Goal: Task Accomplishment & Management: Complete application form

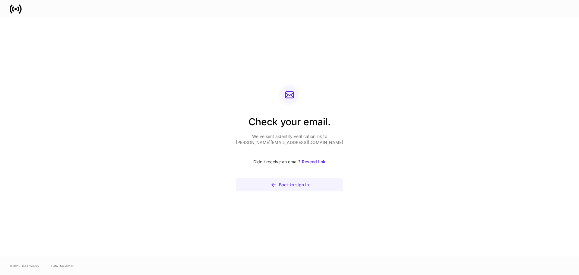
click at [305, 182] on div "Back to sign in" at bounding box center [294, 185] width 30 height 6
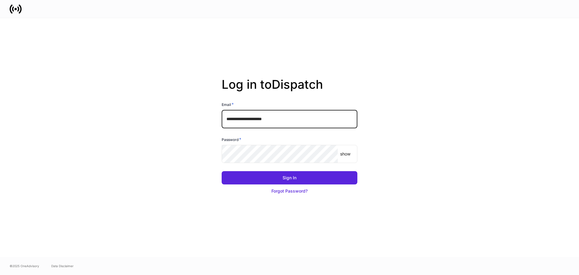
click at [268, 117] on input "**********" at bounding box center [290, 119] width 136 height 18
click at [222, 171] on button "Sign In" at bounding box center [290, 177] width 136 height 13
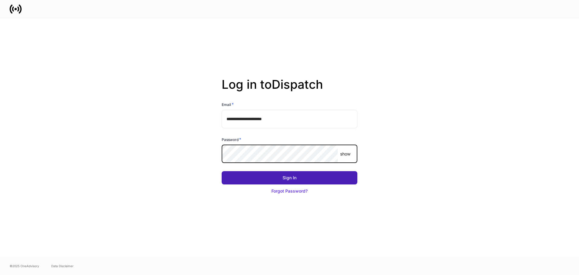
click at [302, 173] on button "Sign In" at bounding box center [290, 177] width 136 height 13
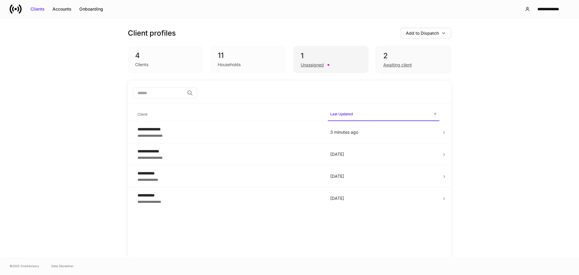
click at [316, 53] on div "1" at bounding box center [331, 56] width 60 height 10
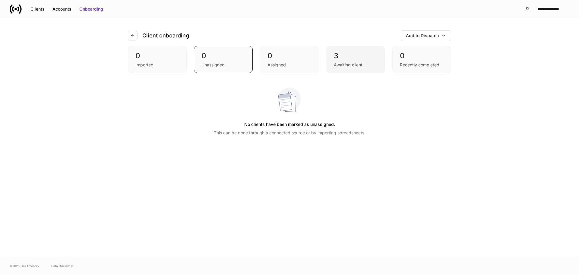
click at [348, 54] on div "3" at bounding box center [356, 56] width 44 height 10
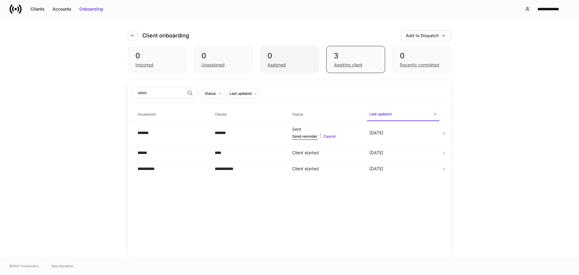
click at [304, 60] on div "0" at bounding box center [290, 56] width 44 height 10
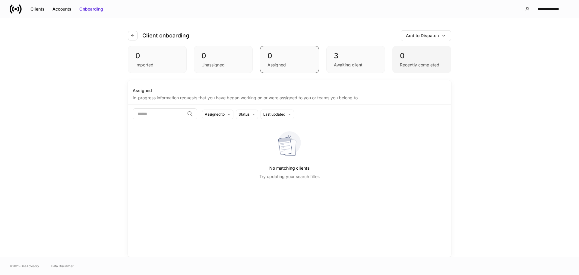
click at [397, 56] on div "0 Recently completed" at bounding box center [421, 59] width 59 height 27
click at [364, 52] on div "3" at bounding box center [356, 56] width 44 height 10
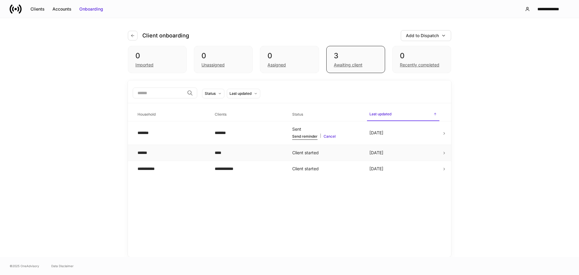
click at [328, 152] on td "Client started" at bounding box center [325, 152] width 77 height 16
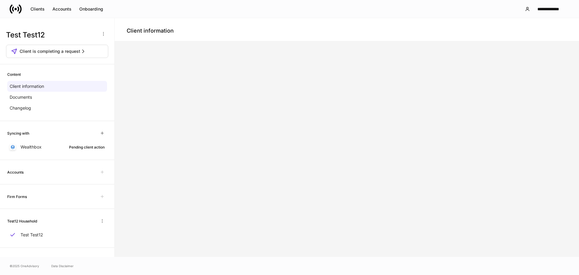
scroll to position [1, 0]
click at [53, 154] on div "Syncing with Wealthbox Pending client action" at bounding box center [57, 139] width 114 height 39
click at [53, 148] on div "Wealthbox Pending client action" at bounding box center [57, 146] width 100 height 11
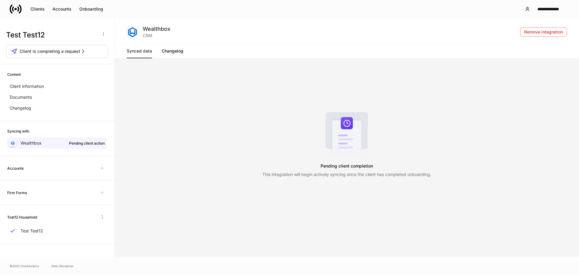
click at [168, 52] on link "Changelog" at bounding box center [173, 51] width 22 height 14
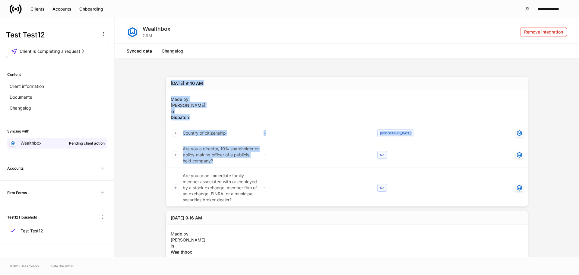
drag, startPoint x: 153, startPoint y: 49, endPoint x: 243, endPoint y: 160, distance: 142.6
click at [243, 160] on div "Wealthbox CRM Remove integration Synced data Changelog [DATE] 9:40 AM Made by […" at bounding box center [347, 177] width 465 height 319
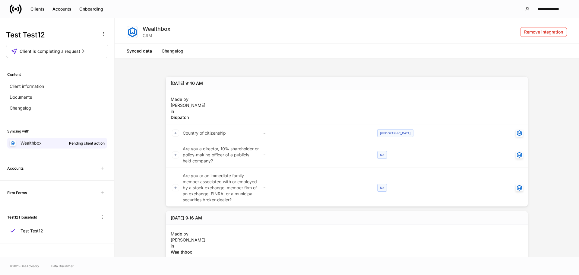
drag, startPoint x: 278, startPoint y: 173, endPoint x: 281, endPoint y: 176, distance: 4.1
click at [279, 174] on div "–" at bounding box center [317, 186] width 117 height 31
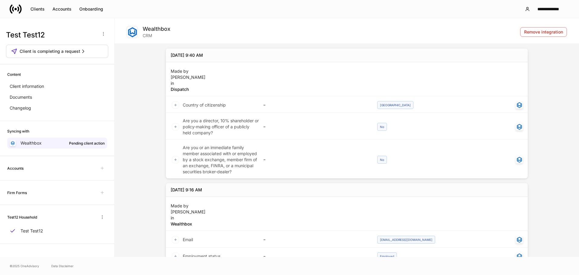
scroll to position [80, 0]
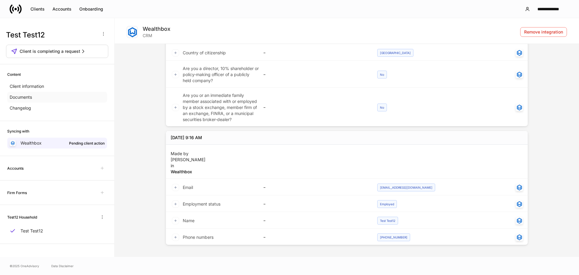
click at [60, 93] on div "Documents" at bounding box center [57, 97] width 100 height 11
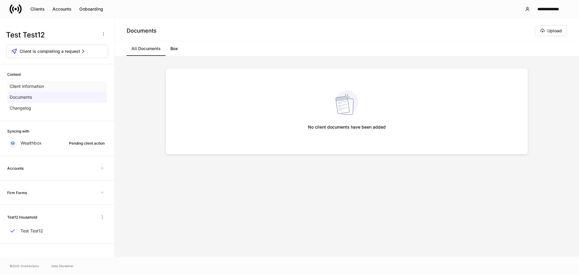
click at [56, 87] on div "Client information" at bounding box center [57, 86] width 100 height 11
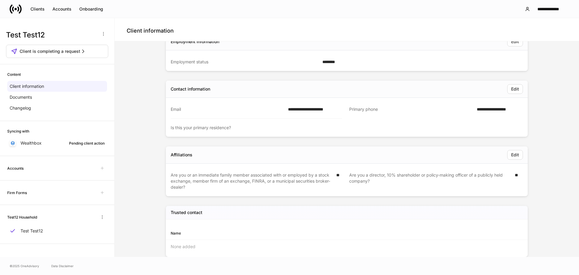
scroll to position [103, 0]
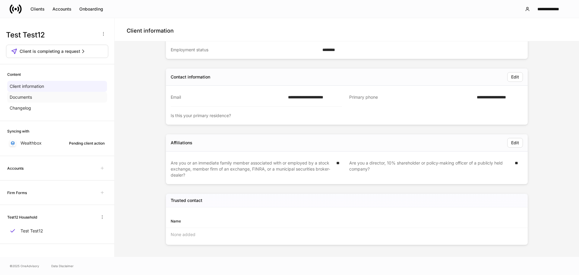
click at [47, 99] on div "Documents" at bounding box center [57, 97] width 100 height 11
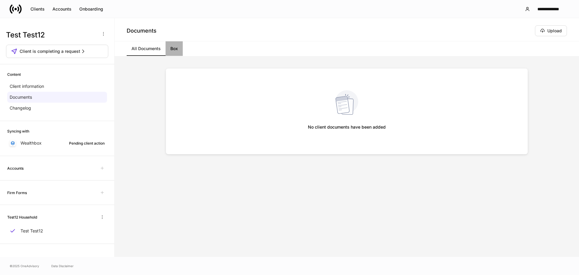
click at [173, 50] on link "Box" at bounding box center [174, 48] width 17 height 14
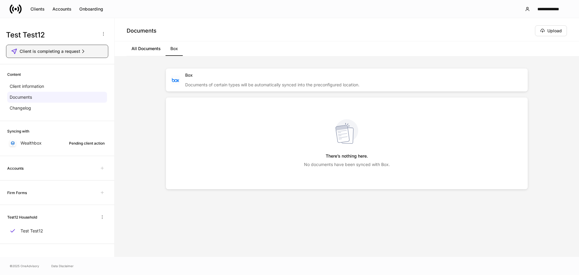
click at [92, 49] on div "Client is completing a request" at bounding box center [57, 51] width 92 height 6
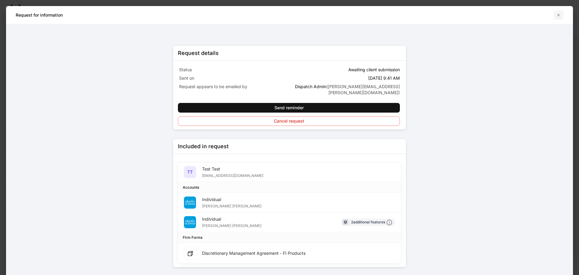
click at [559, 15] on icon "button" at bounding box center [559, 15] width 2 height 2
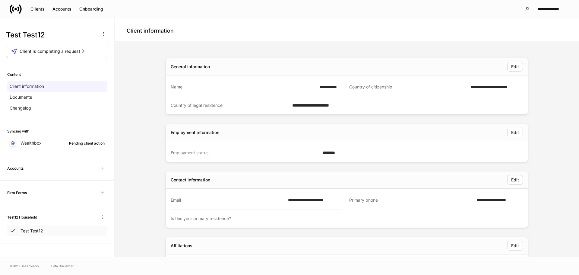
click at [45, 233] on div "Test Test12" at bounding box center [57, 230] width 100 height 11
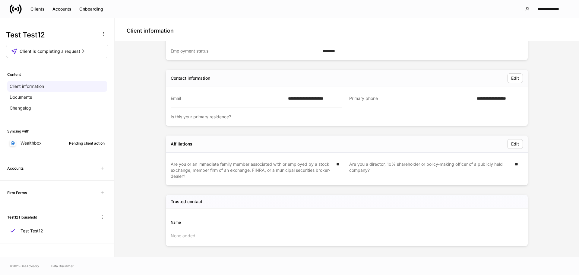
scroll to position [103, 0]
click at [78, 192] on div "Firm Forms" at bounding box center [57, 193] width 100 height 10
click at [76, 190] on div "Firm Forms" at bounding box center [57, 193] width 100 height 10
click at [75, 191] on div "Firm Forms" at bounding box center [57, 193] width 100 height 10
click at [62, 8] on div "Accounts" at bounding box center [61, 9] width 19 height 6
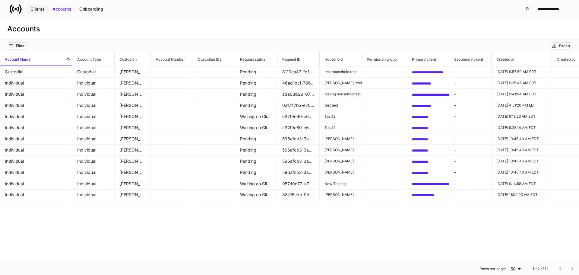
click at [37, 12] on button "Clients" at bounding box center [38, 9] width 22 height 10
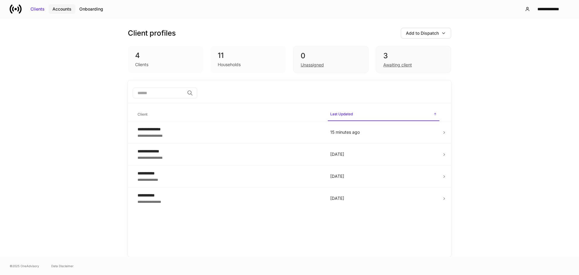
click at [54, 12] on div "Accounts" at bounding box center [61, 9] width 19 height 6
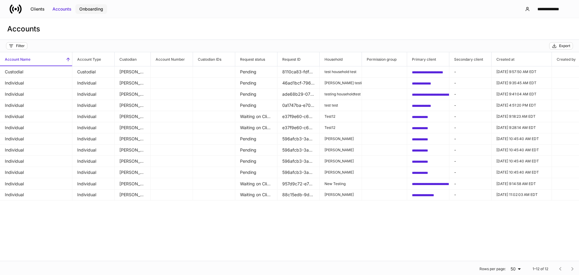
click at [84, 8] on div "Onboarding" at bounding box center [91, 9] width 24 height 6
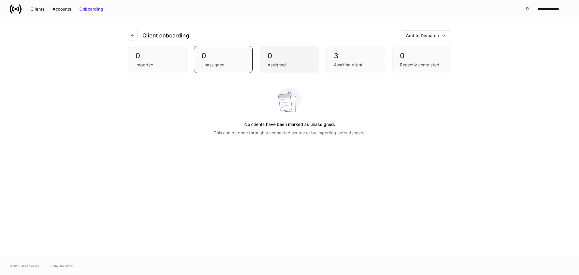
click at [293, 56] on div "0" at bounding box center [290, 56] width 44 height 10
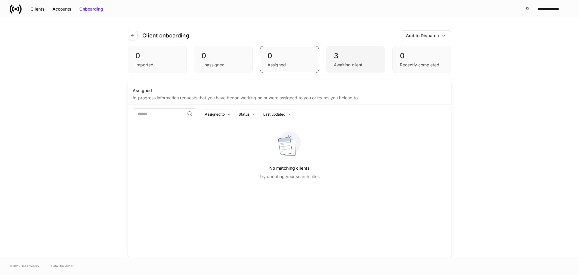
click at [331, 57] on div "3 Awaiting client" at bounding box center [355, 59] width 59 height 27
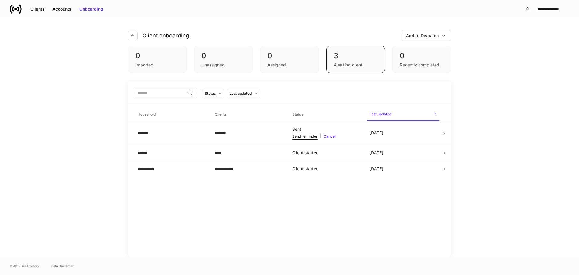
drag, startPoint x: 189, startPoint y: 173, endPoint x: 203, endPoint y: 196, distance: 27.2
click at [205, 193] on div "**********" at bounding box center [289, 168] width 323 height 176
click at [444, 133] on icon at bounding box center [444, 133] width 1 height 2
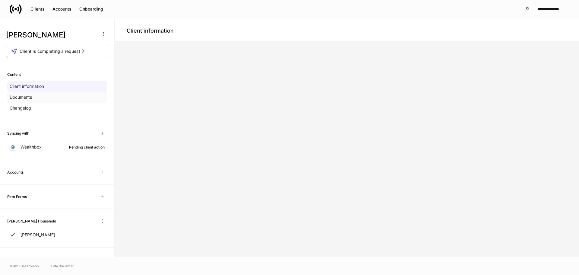
click at [66, 96] on div "Documents" at bounding box center [57, 97] width 100 height 11
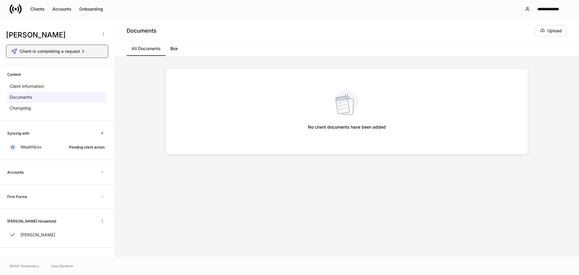
click at [68, 51] on span "Client is completing a request" at bounding box center [50, 51] width 61 height 6
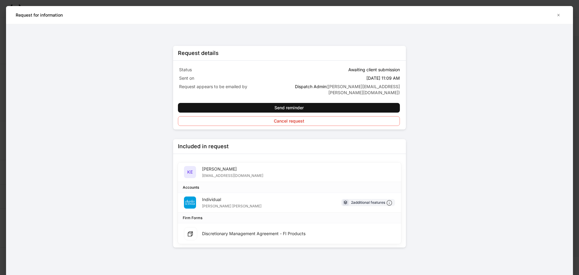
click at [232, 198] on div "Individual [PERSON_NAME] [PERSON_NAME] 2 additional features" at bounding box center [289, 203] width 223 height 20
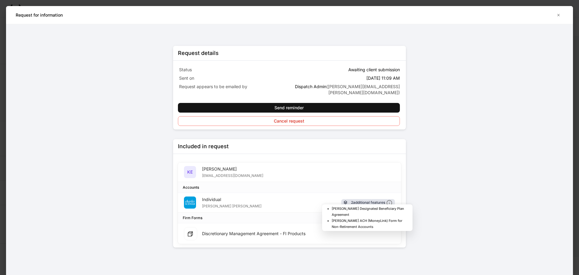
click at [390, 200] on icon at bounding box center [389, 203] width 6 height 6
click at [354, 199] on div "2 additional features" at bounding box center [371, 202] width 41 height 6
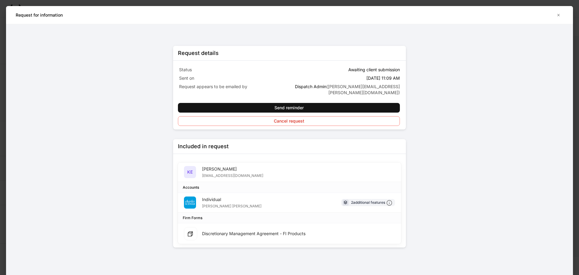
click at [229, 193] on div "Individual [PERSON_NAME] [PERSON_NAME] 2 additional features" at bounding box center [289, 203] width 223 height 20
click at [206, 196] on div "Individual" at bounding box center [231, 199] width 59 height 6
drag, startPoint x: 198, startPoint y: 192, endPoint x: 233, endPoint y: 201, distance: 36.7
click at [233, 201] on div "Individual [PERSON_NAME] [PERSON_NAME] 2 additional features" at bounding box center [289, 203] width 223 height 20
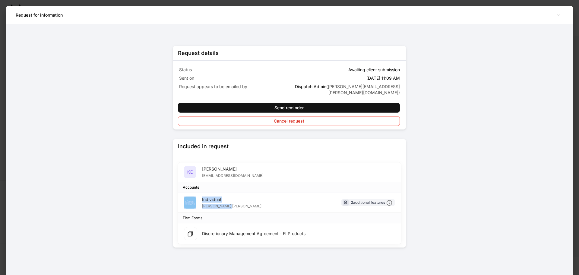
click at [233, 201] on div "Individual [PERSON_NAME] [PERSON_NAME] 2 additional features" at bounding box center [289, 203] width 223 height 20
drag, startPoint x: 235, startPoint y: 200, endPoint x: 198, endPoint y: 194, distance: 37.6
click at [198, 194] on div "Individual [PERSON_NAME] [PERSON_NAME] 2 additional features" at bounding box center [289, 203] width 223 height 20
click at [189, 196] on img at bounding box center [190, 202] width 12 height 12
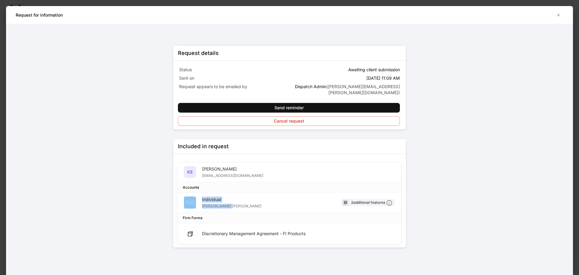
click at [189, 196] on img at bounding box center [190, 202] width 12 height 12
click at [189, 184] on div "Accounts" at bounding box center [191, 187] width 16 height 6
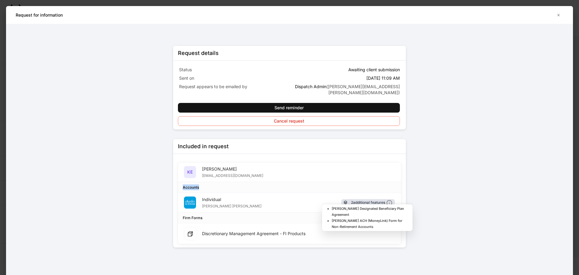
click at [343, 199] on icon at bounding box center [346, 202] width 6 height 6
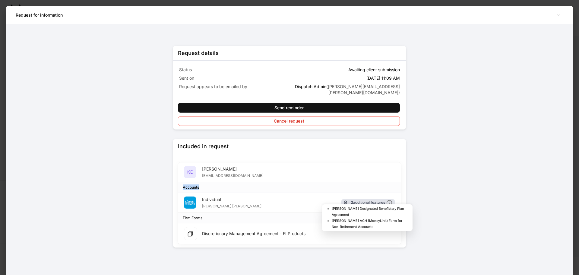
click at [343, 199] on icon at bounding box center [346, 202] width 6 height 6
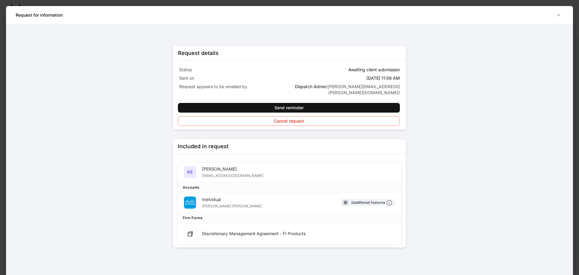
click at [311, 193] on div "Individual [PERSON_NAME] [PERSON_NAME] 2 additional features" at bounding box center [289, 203] width 223 height 20
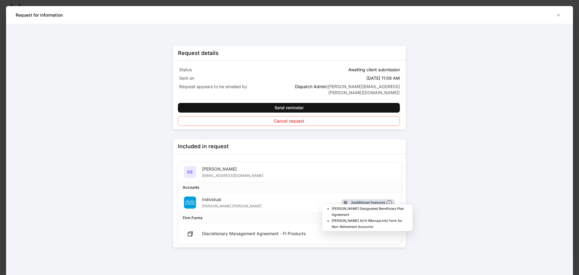
click at [345, 201] on icon at bounding box center [345, 203] width 3 height 4
click at [343, 199] on icon at bounding box center [346, 202] width 6 height 6
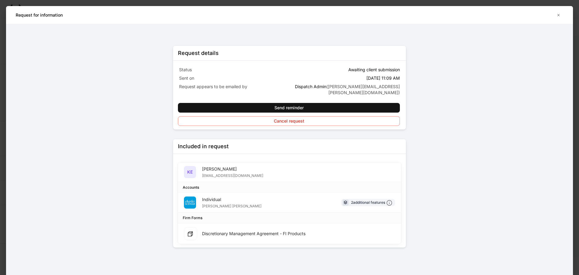
drag, startPoint x: 339, startPoint y: 190, endPoint x: 396, endPoint y: 201, distance: 58.4
click at [395, 201] on div "Individual [PERSON_NAME] [PERSON_NAME] 2 additional features" at bounding box center [289, 203] width 223 height 20
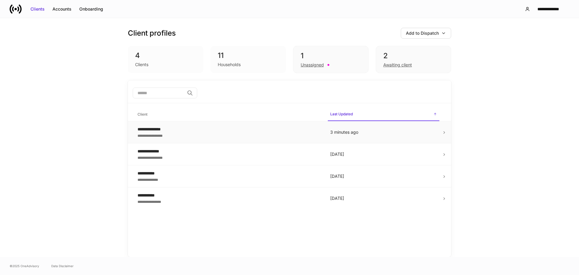
click at [227, 132] on div "**********" at bounding box center [229, 129] width 183 height 6
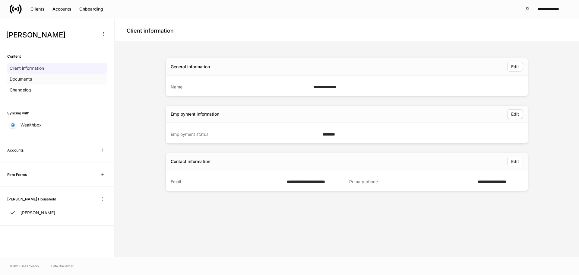
click at [53, 81] on div "Documents" at bounding box center [57, 79] width 100 height 11
click at [92, 9] on div "Onboarding" at bounding box center [91, 9] width 24 height 6
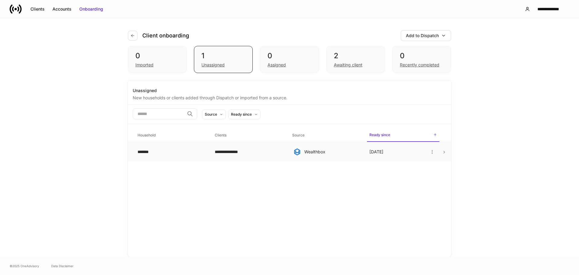
click at [357, 158] on td "Wealthbox" at bounding box center [325, 152] width 77 height 20
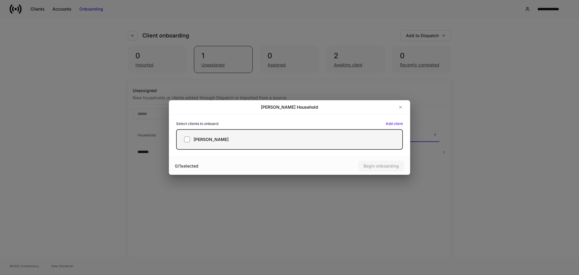
click at [258, 135] on label "[PERSON_NAME]" at bounding box center [289, 139] width 227 height 21
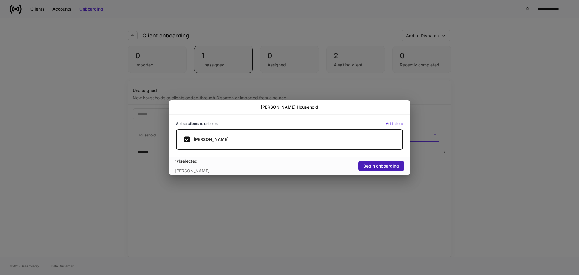
click at [390, 164] on div "Begin onboarding" at bounding box center [381, 166] width 36 height 6
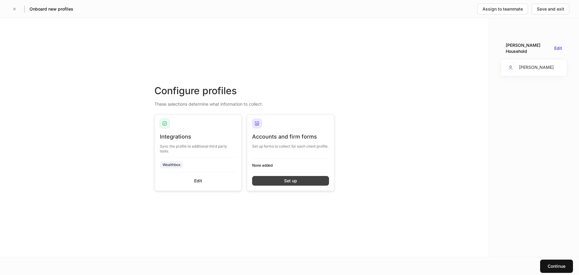
click at [284, 180] on div "Set up" at bounding box center [290, 181] width 13 height 6
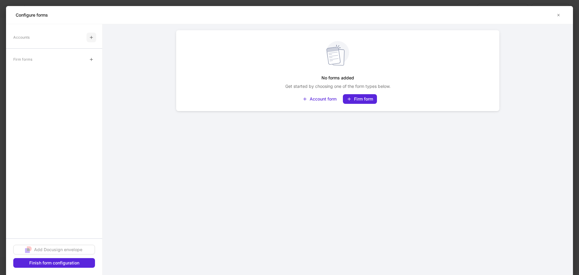
click at [92, 40] on button "button" at bounding box center [92, 38] width 10 height 10
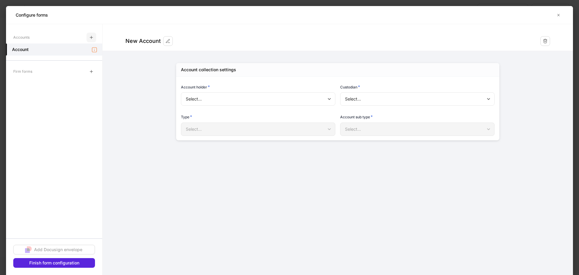
type input "**********"
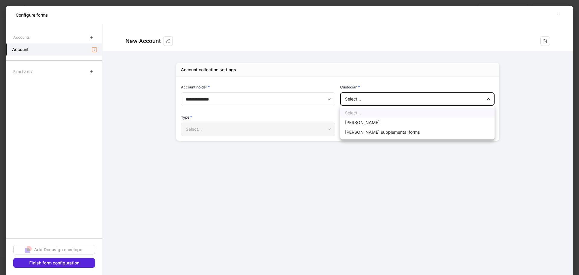
click at [357, 97] on body "**********" at bounding box center [289, 137] width 579 height 275
click at [369, 125] on li "[PERSON_NAME]" at bounding box center [417, 123] width 154 height 10
type input "******"
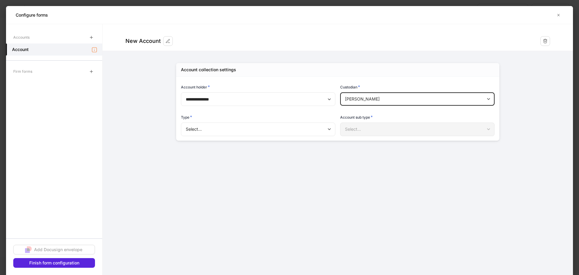
click at [288, 129] on body "**********" at bounding box center [289, 137] width 579 height 275
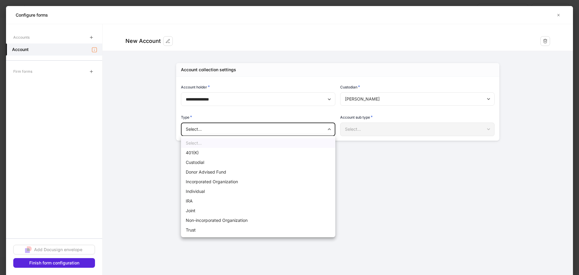
click at [150, 107] on div at bounding box center [289, 137] width 579 height 275
click at [303, 131] on body "**********" at bounding box center [289, 137] width 579 height 275
click at [133, 121] on div at bounding box center [289, 137] width 579 height 275
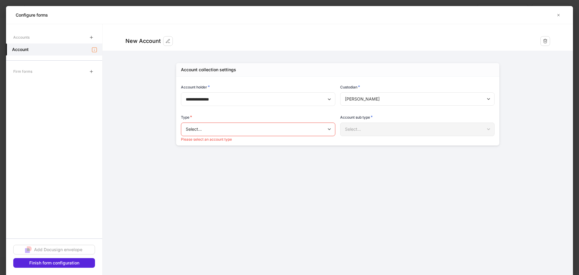
click at [154, 112] on form "**********" at bounding box center [338, 90] width 471 height 133
click at [224, 126] on body "**********" at bounding box center [289, 137] width 579 height 275
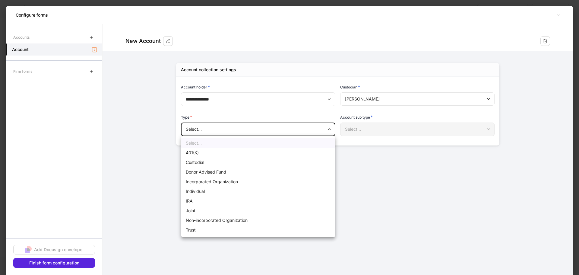
click at [226, 128] on div at bounding box center [289, 137] width 579 height 275
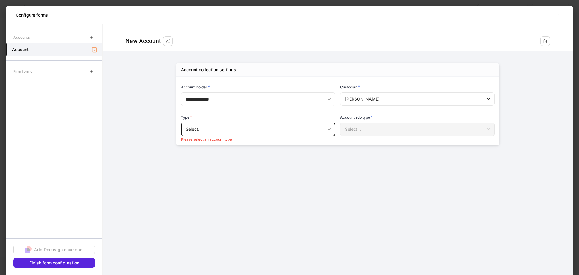
click at [276, 134] on body "**********" at bounding box center [289, 137] width 579 height 275
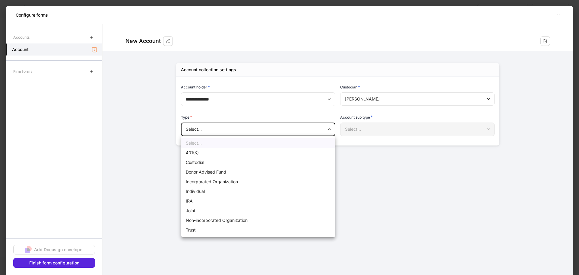
click at [142, 163] on div at bounding box center [289, 137] width 579 height 275
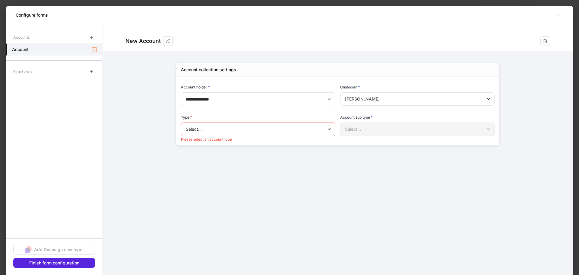
drag, startPoint x: 55, startPoint y: 263, endPoint x: 124, endPoint y: 143, distance: 138.1
click at [124, 158] on div "**********" at bounding box center [289, 149] width 567 height 251
click at [89, 69] on icon "button" at bounding box center [91, 71] width 5 height 5
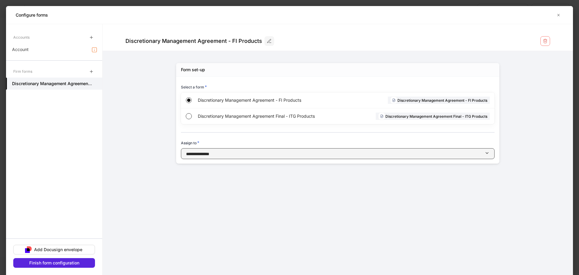
click at [232, 153] on div "button" at bounding box center [346, 154] width 275 height 6
click at [232, 153] on div at bounding box center [289, 137] width 579 height 275
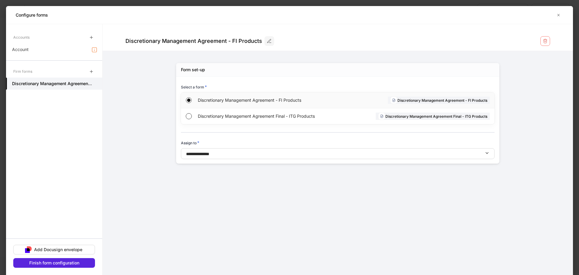
click at [254, 103] on span "Discretionary Management Agreement - FI Products" at bounding box center [269, 100] width 142 height 6
click at [252, 107] on div "Discretionary Management Agreement - FI Products" at bounding box center [269, 100] width 142 height 16
click at [252, 113] on span "Discretionary Management Agreement Final - ITG Products" at bounding box center [269, 116] width 143 height 6
click at [253, 104] on div "Discretionary Management Agreement - FI Products" at bounding box center [269, 100] width 142 height 16
click at [47, 260] on div "Finish form configuration" at bounding box center [54, 263] width 50 height 6
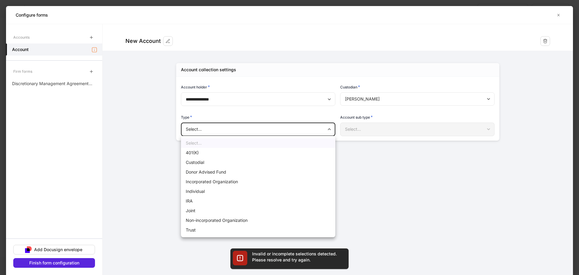
click at [222, 131] on body "**********" at bounding box center [289, 137] width 579 height 275
click at [222, 131] on div at bounding box center [289, 137] width 579 height 275
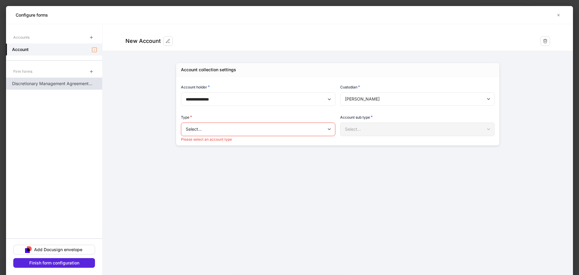
click at [63, 81] on p "Discretionary Management Agreement - FI Products" at bounding box center [52, 84] width 81 height 6
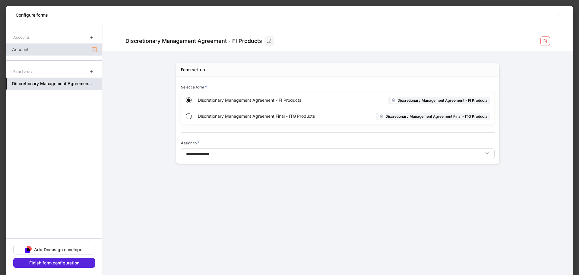
click at [36, 49] on div "Account" at bounding box center [54, 49] width 96 height 12
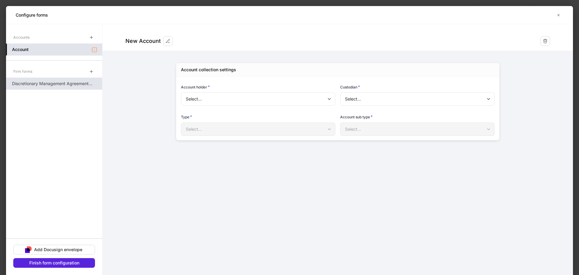
type input "**********"
type input "******"
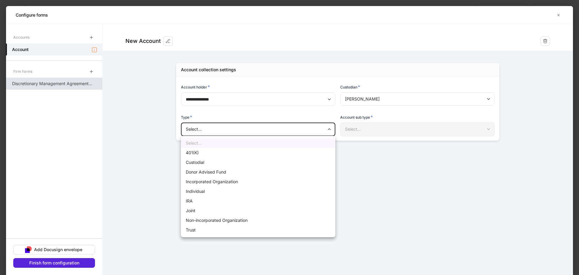
click at [246, 127] on body "**********" at bounding box center [289, 137] width 579 height 275
click at [216, 193] on li "Individual" at bounding box center [258, 191] width 154 height 10
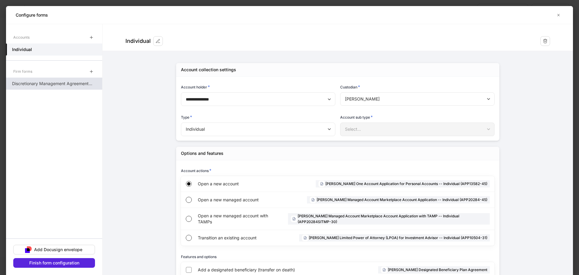
drag, startPoint x: 216, startPoint y: 193, endPoint x: 146, endPoint y: 172, distance: 73.0
click at [146, 172] on form "**********" at bounding box center [338, 191] width 471 height 334
click at [235, 131] on body "**********" at bounding box center [289, 137] width 579 height 275
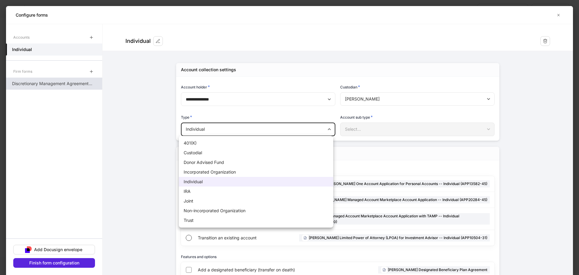
click at [212, 199] on li "Joint" at bounding box center [256, 201] width 154 height 10
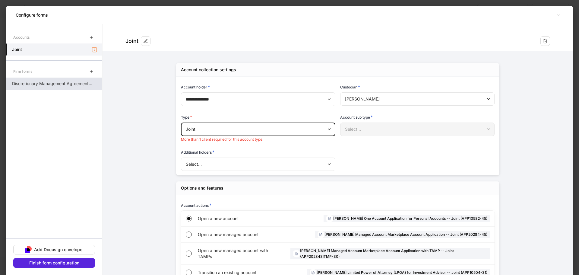
click at [226, 130] on body "**********" at bounding box center [289, 137] width 579 height 275
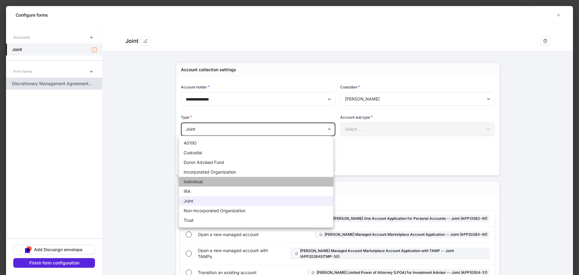
click at [211, 182] on li "Individual" at bounding box center [256, 182] width 154 height 10
type input "**********"
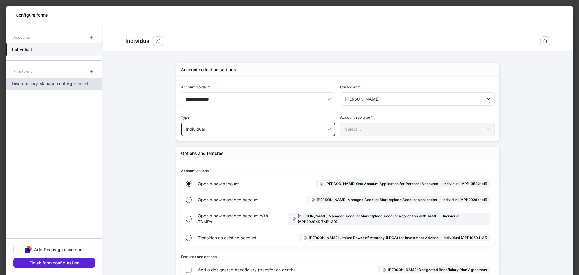
click at [129, 163] on form "**********" at bounding box center [338, 191] width 471 height 334
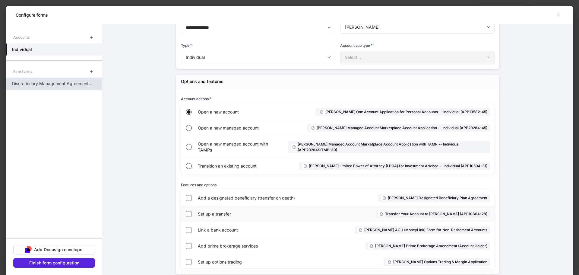
scroll to position [83, 0]
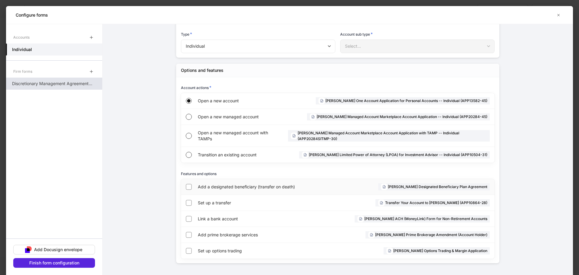
click at [218, 189] on span "Add a designated beneficiary (transfer on death)" at bounding box center [265, 187] width 134 height 6
click at [209, 202] on span "Set up a transfer" at bounding box center [248, 203] width 101 height 6
click at [205, 200] on span "Set up a transfer" at bounding box center [248, 203] width 101 height 6
click at [198, 215] on div "Link a bank account" at bounding box center [245, 219] width 94 height 16
click at [208, 205] on span "Set up a transfer" at bounding box center [248, 203] width 101 height 6
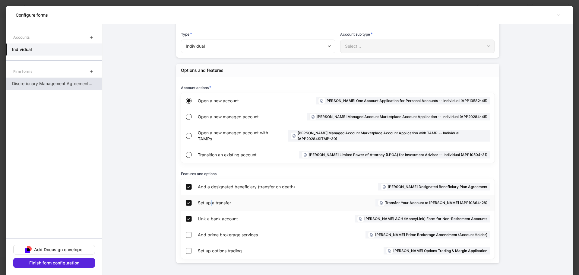
click at [208, 205] on span "Set up a transfer" at bounding box center [248, 203] width 101 height 6
click at [172, 203] on div "**********" at bounding box center [338, 121] width 362 height 307
click at [80, 261] on button "Finish form configuration" at bounding box center [54, 263] width 82 height 10
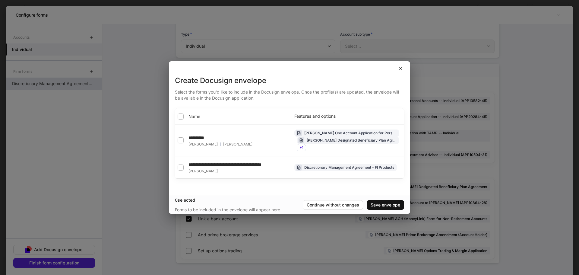
click at [187, 113] on label "Name" at bounding box center [188, 116] width 24 height 6
click at [385, 208] on div "Save envelope" at bounding box center [386, 205] width 30 height 6
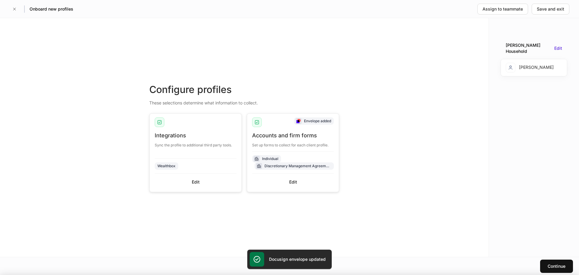
scroll to position [77, 0]
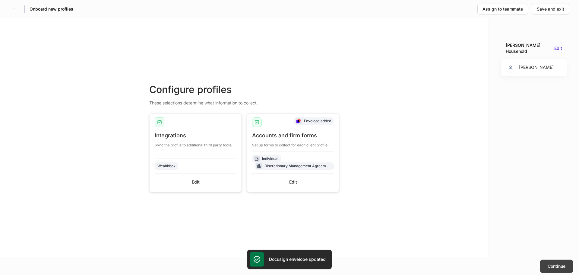
click at [559, 266] on div "Continue" at bounding box center [557, 266] width 18 height 6
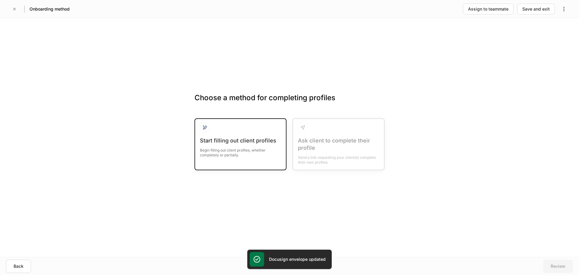
click at [244, 152] on div "Begin filling out client profiles, whether completely or partially." at bounding box center [240, 150] width 81 height 13
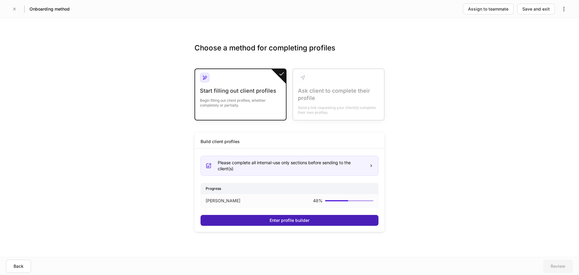
click at [305, 217] on button "Enter profile builder" at bounding box center [290, 220] width 178 height 11
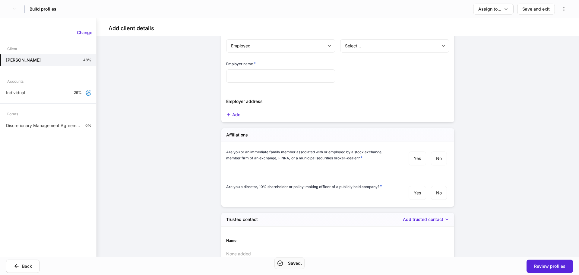
scroll to position [688, 0]
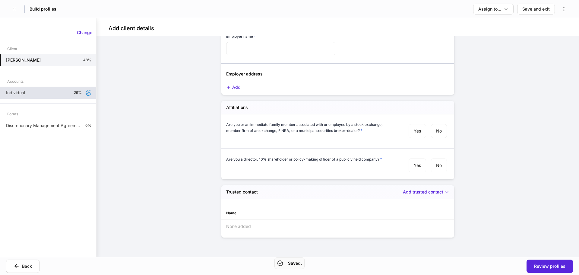
click at [19, 87] on div "Individual 29%" at bounding box center [48, 93] width 96 height 12
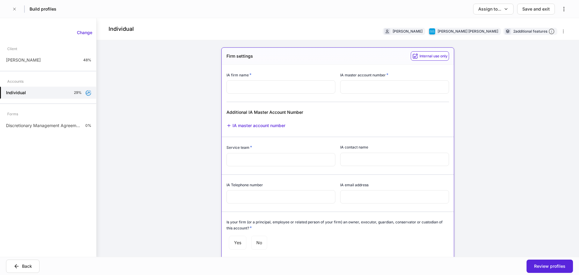
click at [293, 91] on input "text" at bounding box center [281, 86] width 109 height 13
type input "*"
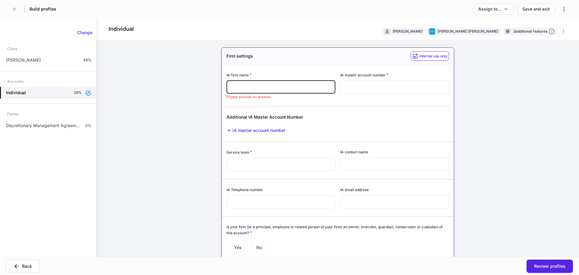
paste input "**********"
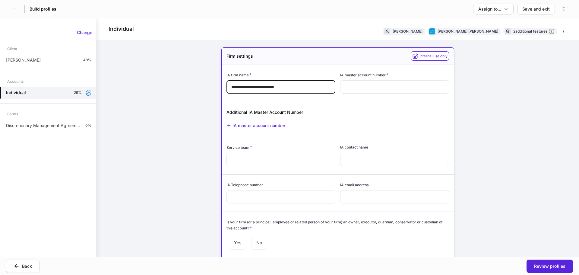
type input "**********"
click at [349, 86] on input "text" at bounding box center [394, 86] width 109 height 13
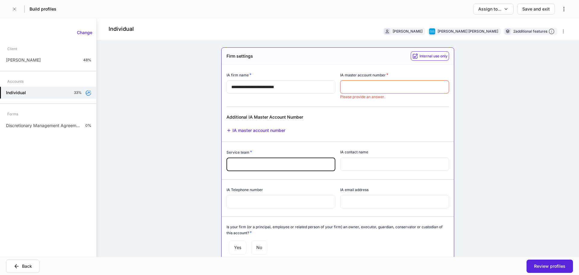
click at [273, 155] on div "Service team * ​" at bounding box center [281, 160] width 109 height 23
click at [350, 89] on input "text" at bounding box center [394, 86] width 109 height 13
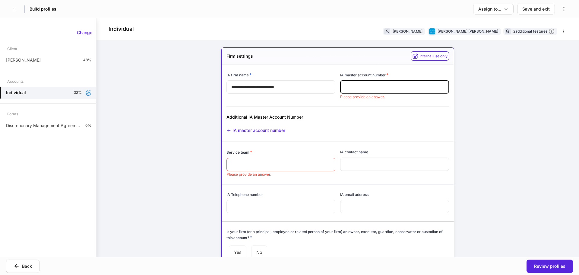
paste input "*********"
click at [355, 84] on input "*********" at bounding box center [394, 86] width 109 height 13
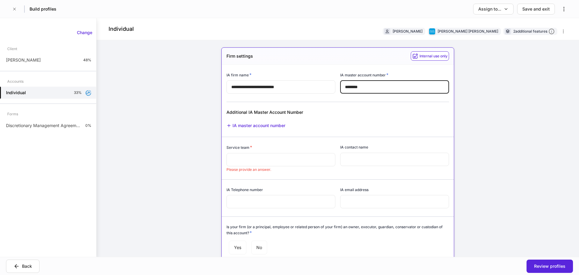
type input "********"
click at [260, 160] on input "text" at bounding box center [281, 159] width 109 height 13
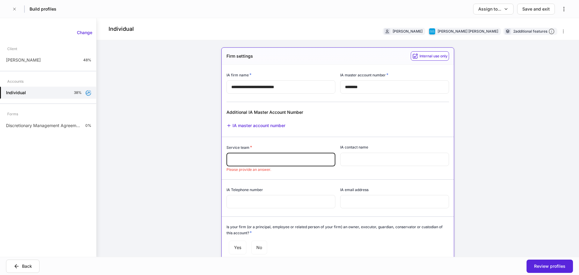
paste input "**********"
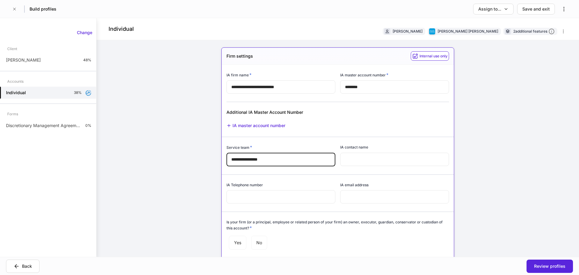
type input "**********"
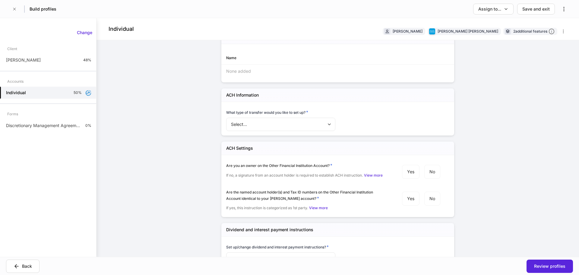
scroll to position [1357, 0]
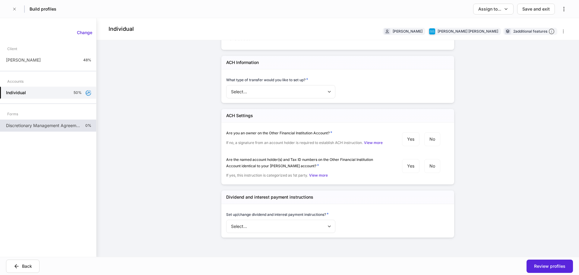
click at [72, 122] on p "Discretionary Management Agreement - FI Products" at bounding box center [43, 125] width 75 height 6
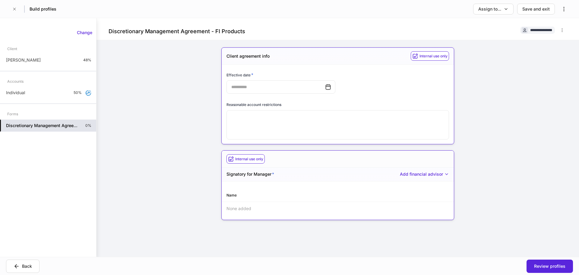
click at [325, 85] on icon at bounding box center [328, 87] width 6 height 6
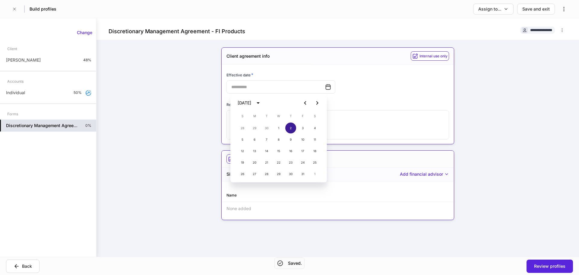
click at [288, 127] on button "2" at bounding box center [290, 127] width 11 height 11
type input "**********"
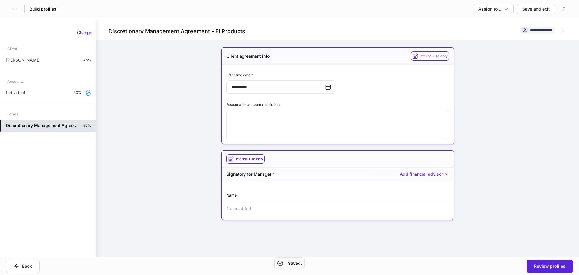
click at [271, 121] on textarea at bounding box center [338, 124] width 214 height 19
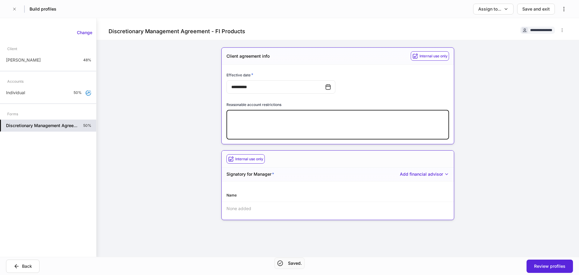
click at [494, 154] on div "**********" at bounding box center [338, 137] width 483 height 239
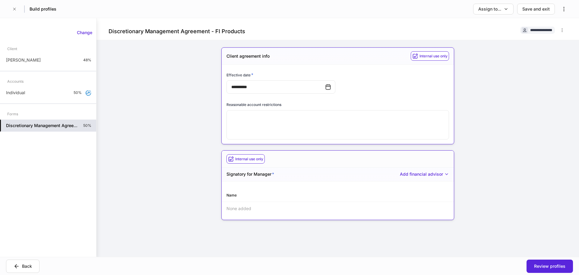
drag, startPoint x: 258, startPoint y: 207, endPoint x: 303, endPoint y: 195, distance: 47.3
click at [257, 207] on div "None added" at bounding box center [338, 208] width 232 height 13
click at [416, 176] on div "Add financial advisor" at bounding box center [424, 174] width 49 height 6
click at [416, 186] on li "Add new financial advisor" at bounding box center [416, 187] width 61 height 10
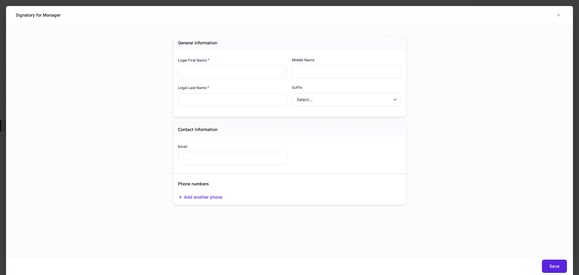
click at [233, 83] on div "Legal Last Name * ​" at bounding box center [230, 93] width 114 height 27
click at [233, 77] on input "text" at bounding box center [232, 71] width 109 height 13
type input "*"
click at [563, 14] on button "button" at bounding box center [559, 15] width 10 height 10
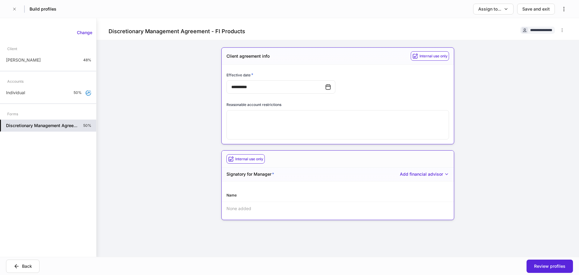
click at [256, 209] on div "None added" at bounding box center [338, 208] width 232 height 13
click at [250, 158] on h6 "Internal use only" at bounding box center [249, 159] width 28 height 6
click at [419, 173] on div "Add financial advisor" at bounding box center [424, 174] width 49 height 6
click at [421, 182] on ul "Add new financial advisor" at bounding box center [416, 187] width 61 height 14
click at [432, 53] on div "Internal use only" at bounding box center [430, 55] width 38 height 9
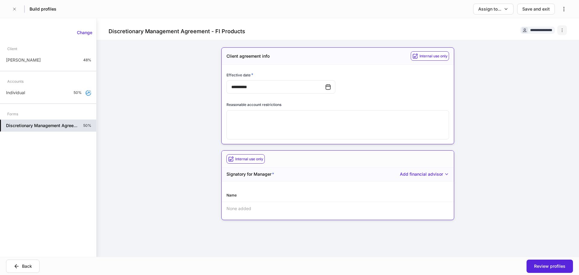
click at [557, 31] on button "button" at bounding box center [562, 30] width 10 height 10
click at [557, 31] on div at bounding box center [289, 137] width 579 height 275
click at [442, 175] on div "Add financial advisor" at bounding box center [424, 174] width 49 height 6
click at [429, 186] on li "Add new financial advisor" at bounding box center [416, 187] width 61 height 10
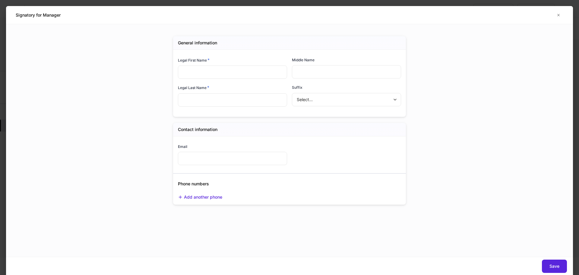
click at [316, 98] on body "**********" at bounding box center [289, 137] width 579 height 275
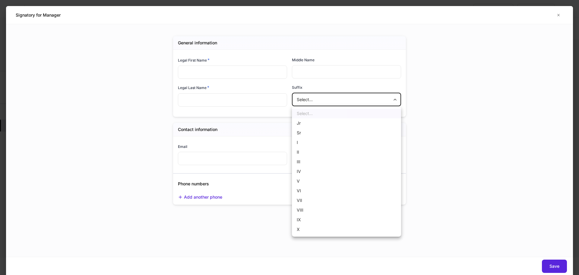
click at [305, 103] on div at bounding box center [289, 137] width 579 height 275
click at [228, 69] on input "text" at bounding box center [232, 71] width 109 height 13
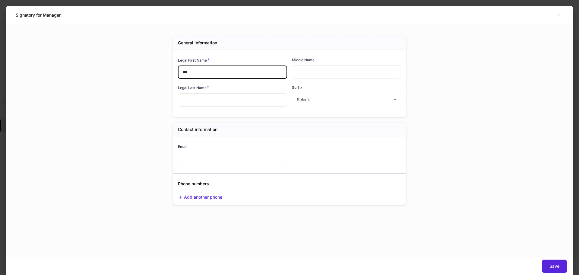
type input "***"
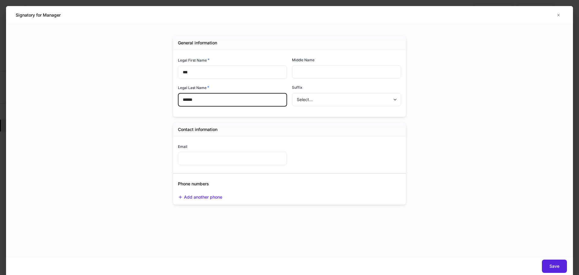
type input "******"
click at [323, 104] on body "**********" at bounding box center [289, 137] width 579 height 275
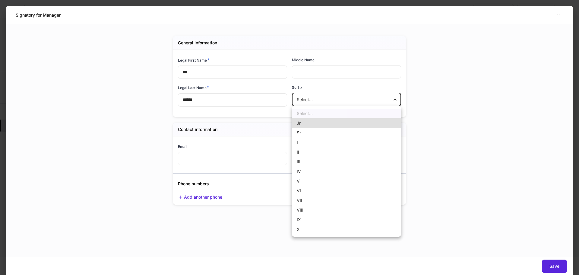
click at [322, 105] on div at bounding box center [289, 137] width 579 height 275
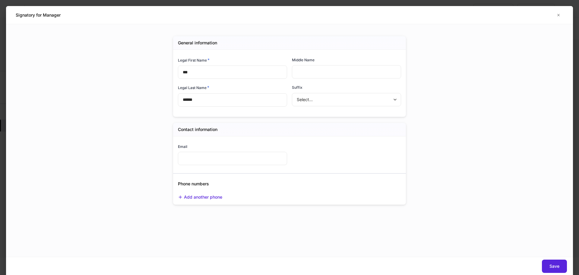
click at [470, 129] on div "General information Legal First Name * *** ​ Middle Name ​ Legal Last Name * **…" at bounding box center [289, 140] width 567 height 233
click at [205, 157] on input "text" at bounding box center [232, 158] width 109 height 13
click at [292, 221] on div "General information Legal First Name * *** ​ Middle Name ​ Legal Last Name * **…" at bounding box center [289, 140] width 271 height 233
click at [546, 261] on button "Save" at bounding box center [554, 265] width 25 height 13
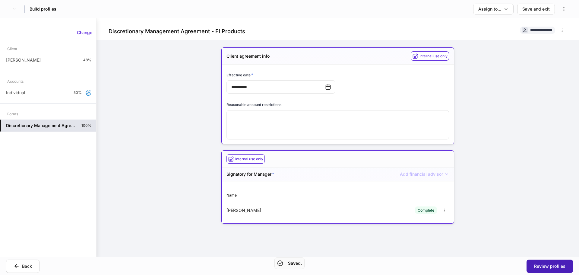
click at [545, 268] on div "Review profiles" at bounding box center [549, 266] width 31 height 6
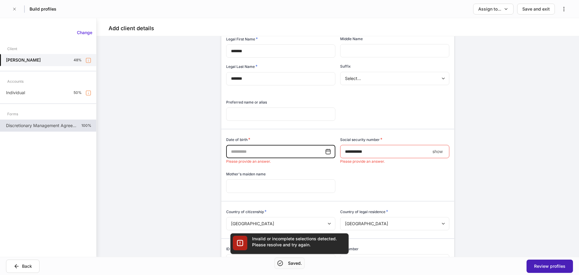
scroll to position [78, 0]
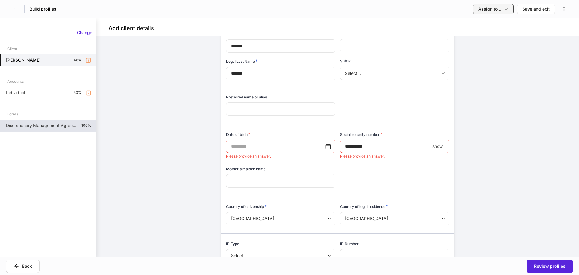
click at [501, 8] on div "Assign to..." at bounding box center [489, 9] width 23 height 6
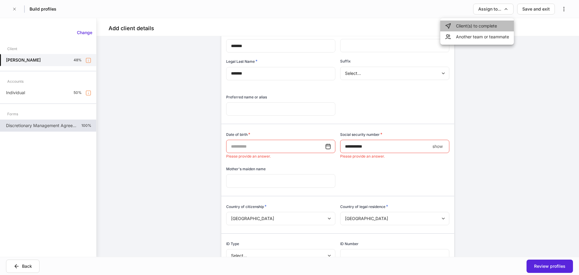
click at [479, 29] on li "Client(s) to complete" at bounding box center [477, 26] width 74 height 11
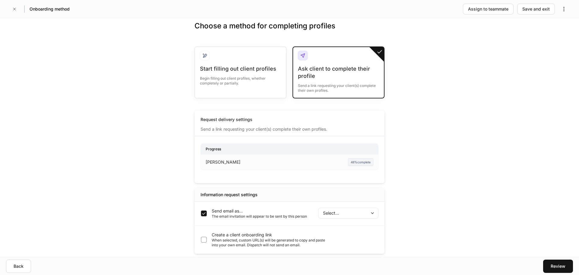
click at [327, 210] on body "Onboarding method Assign to teammate Save and exit Choose a method for completi…" at bounding box center [289, 137] width 579 height 275
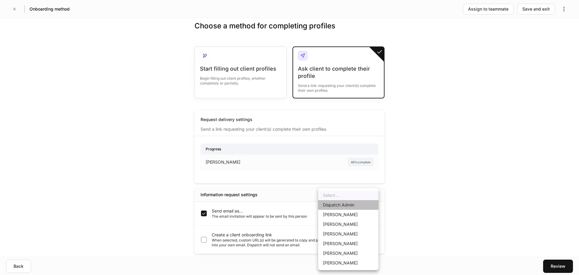
click at [350, 204] on li "Dispatch Admin" at bounding box center [348, 205] width 60 height 10
type input "******"
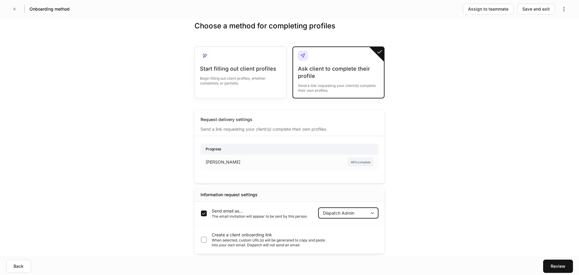
click at [347, 217] on body "Onboarding method Assign to teammate Save and exit Choose a method for completi…" at bounding box center [289, 137] width 579 height 275
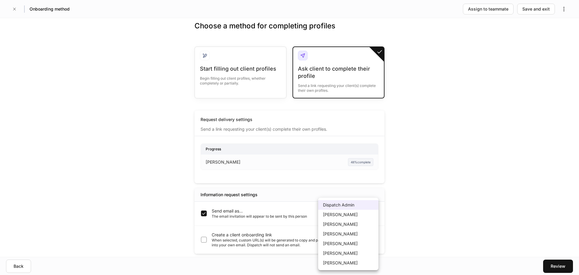
click at [401, 220] on div at bounding box center [289, 137] width 579 height 275
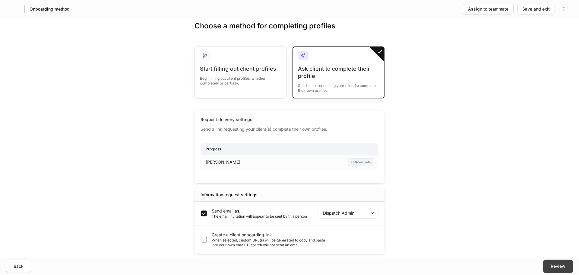
click at [561, 266] on div "Review" at bounding box center [558, 266] width 15 height 6
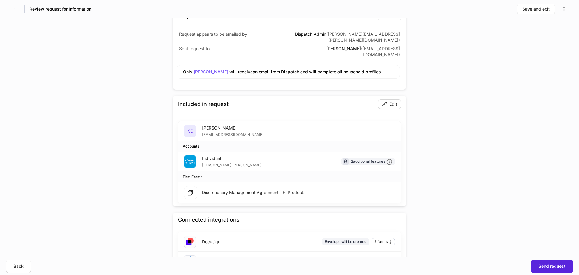
scroll to position [46, 0]
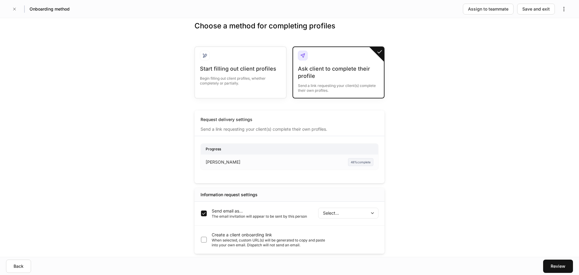
click at [348, 211] on body "Onboarding method Assign to teammate Save and exit Choose a method for completi…" at bounding box center [289, 137] width 579 height 275
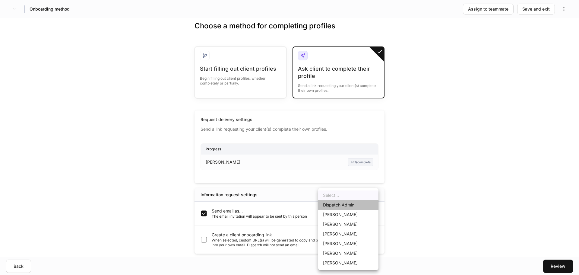
click at [351, 206] on li "Dispatch Admin" at bounding box center [348, 205] width 60 height 10
type input "******"
click at [366, 209] on body "Onboarding method Assign to teammate Save and exit Choose a method for completi…" at bounding box center [289, 137] width 579 height 275
click at [439, 195] on div at bounding box center [289, 137] width 579 height 275
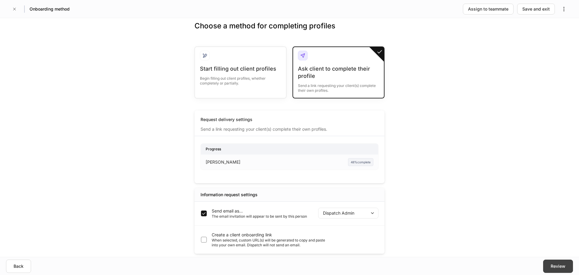
click at [552, 271] on button "Review" at bounding box center [558, 265] width 30 height 13
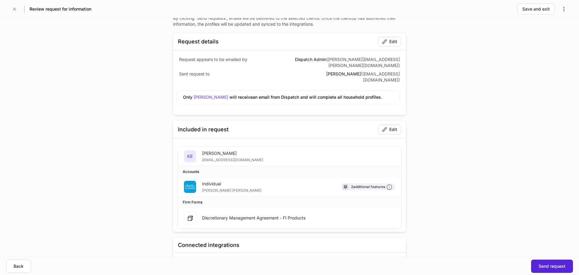
scroll to position [30, 0]
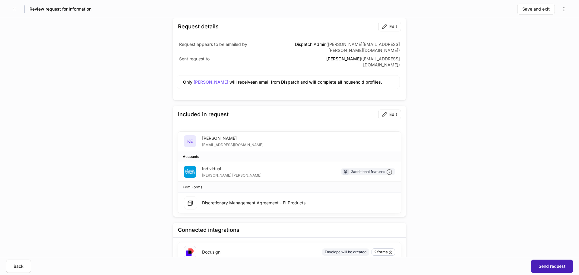
click at [548, 263] on div "Send request" at bounding box center [552, 266] width 27 height 6
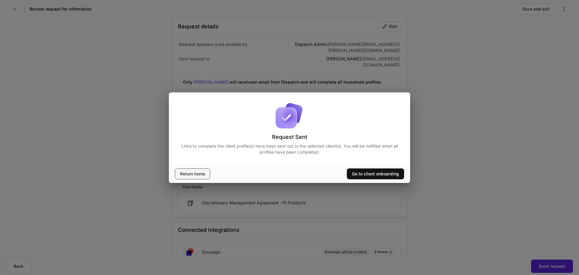
click at [198, 172] on div "Return home" at bounding box center [192, 174] width 25 height 6
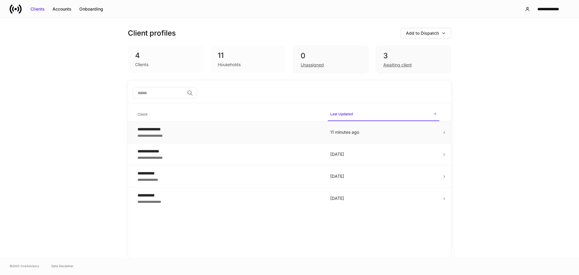
click at [200, 134] on div "**********" at bounding box center [229, 135] width 183 height 6
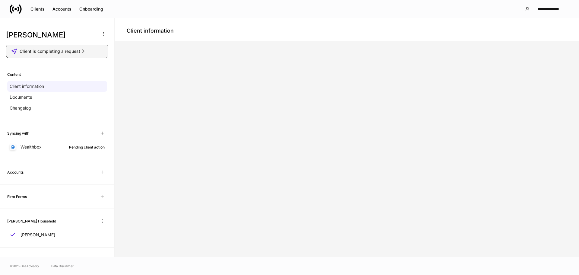
click at [75, 48] on span "Client is completing a request" at bounding box center [50, 51] width 61 height 6
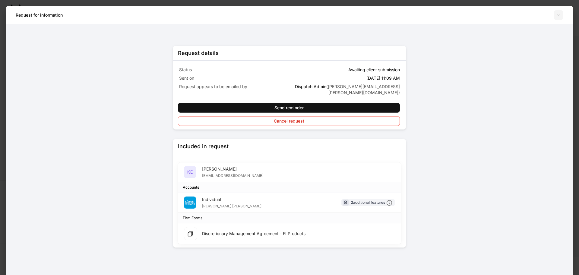
click at [560, 16] on icon "button" at bounding box center [558, 15] width 5 height 5
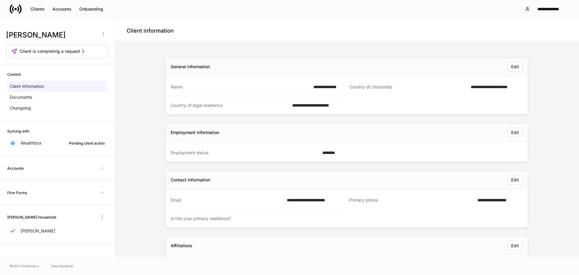
click at [342, 28] on div "Client information" at bounding box center [347, 30] width 440 height 11
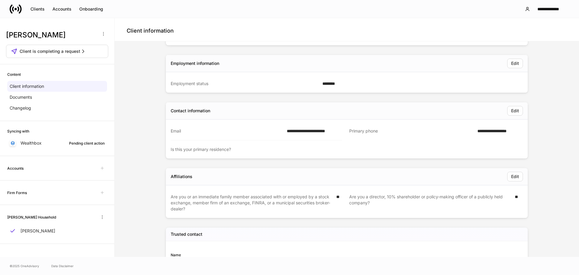
scroll to position [103, 0]
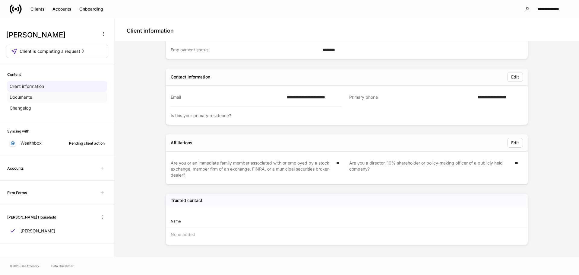
click at [77, 95] on div "Documents" at bounding box center [57, 97] width 100 height 11
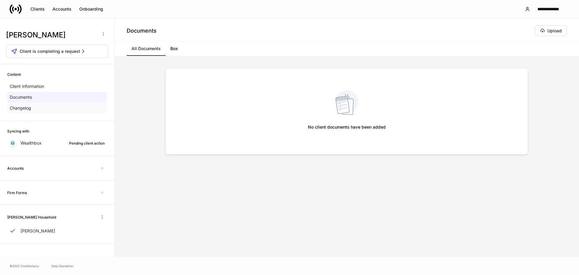
click at [52, 111] on div "Changelog" at bounding box center [57, 108] width 100 height 11
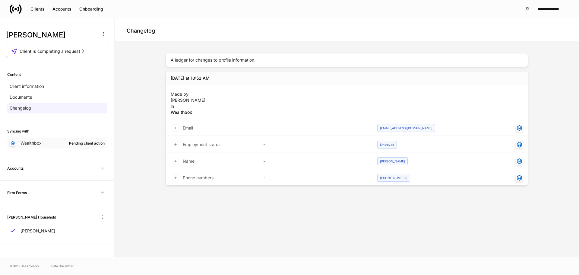
click at [61, 139] on div "Wealthbox Pending client action" at bounding box center [57, 143] width 100 height 11
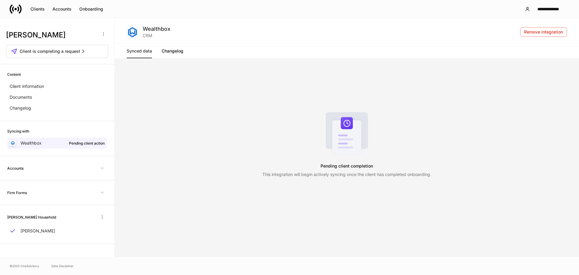
click at [176, 52] on link "Changelog" at bounding box center [173, 51] width 22 height 14
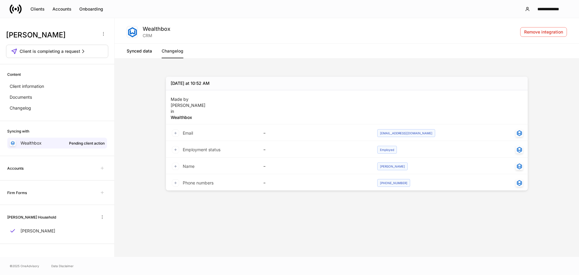
click at [141, 52] on link "Synced data" at bounding box center [139, 51] width 25 height 14
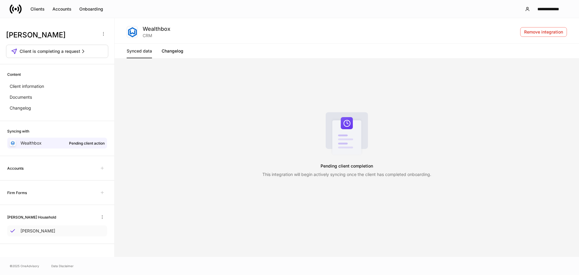
click at [67, 232] on div "[PERSON_NAME]" at bounding box center [57, 230] width 100 height 11
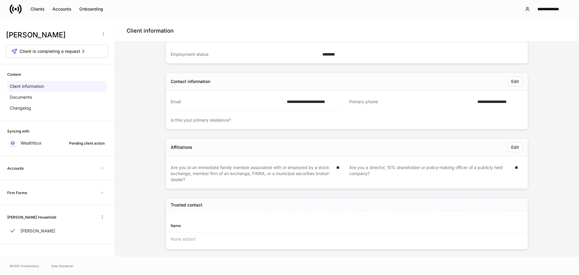
scroll to position [103, 0]
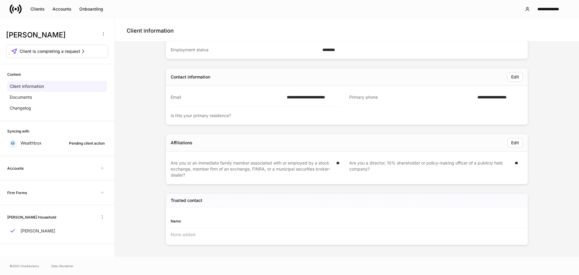
click at [62, 194] on div "Firm Forms" at bounding box center [57, 193] width 100 height 10
click at [26, 185] on div "Firm Forms" at bounding box center [57, 192] width 114 height 24
click at [69, 170] on div "Accounts" at bounding box center [57, 168] width 100 height 10
click at [92, 168] on div "Accounts" at bounding box center [57, 168] width 100 height 10
click at [97, 168] on div "Accounts" at bounding box center [57, 168] width 100 height 10
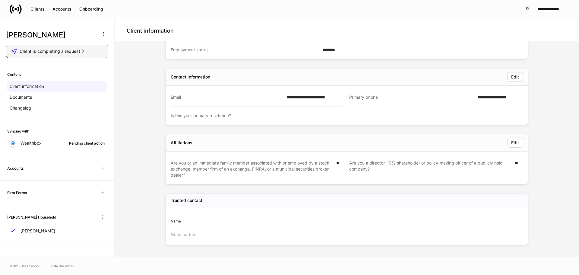
click at [76, 49] on span "Client is completing a request" at bounding box center [50, 51] width 61 height 6
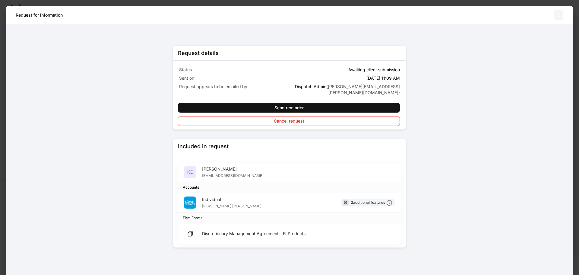
click at [556, 13] on button "button" at bounding box center [559, 15] width 10 height 10
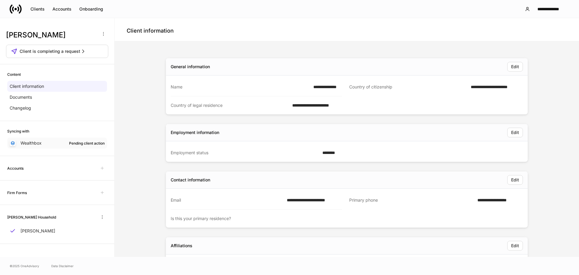
click at [91, 144] on div "Pending client action" at bounding box center [87, 143] width 36 height 6
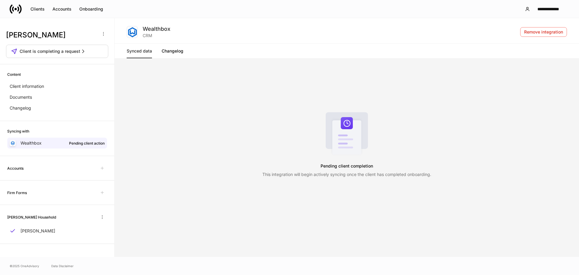
click at [61, 81] on div "Content Client information Documents Changelog" at bounding box center [57, 92] width 114 height 57
click at [58, 86] on div "Client information" at bounding box center [57, 86] width 100 height 11
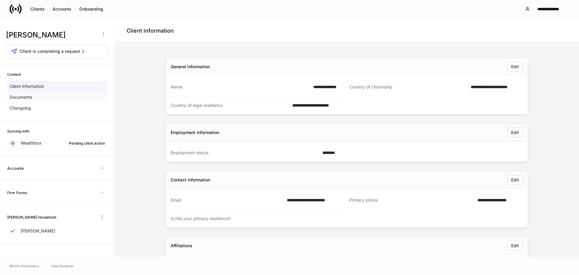
click at [54, 93] on div "Documents" at bounding box center [57, 97] width 100 height 11
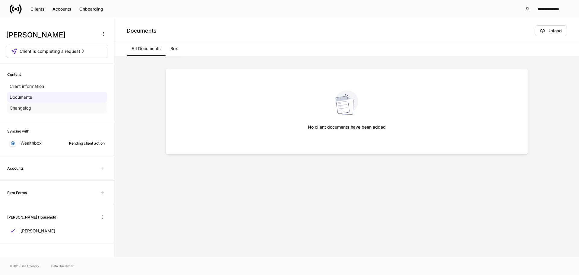
click at [50, 110] on div "Changelog" at bounding box center [57, 108] width 100 height 11
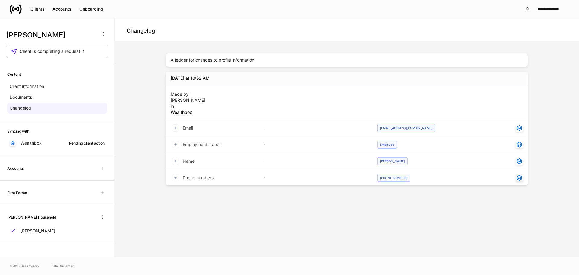
click at [85, 43] on div "Kenneth Elliott Client is completing a request" at bounding box center [57, 43] width 102 height 30
click at [76, 50] on span "Client is completing a request" at bounding box center [50, 51] width 61 height 6
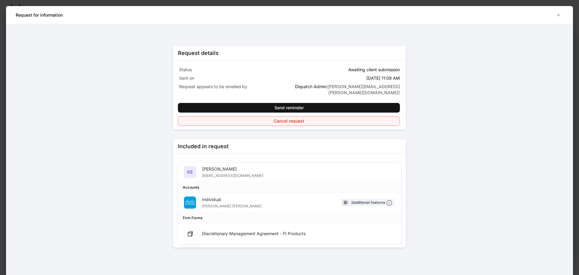
click at [297, 118] on div "Cancel request" at bounding box center [289, 121] width 30 height 6
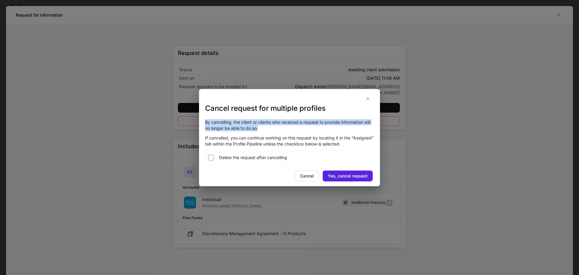
drag, startPoint x: 269, startPoint y: 131, endPoint x: 204, endPoint y: 121, distance: 66.2
click at [204, 121] on div "By cancelling, the client or clients who received a request to provide informat…" at bounding box center [289, 141] width 181 height 57
click at [364, 178] on div "Yes, cancel request" at bounding box center [348, 176] width 40 height 6
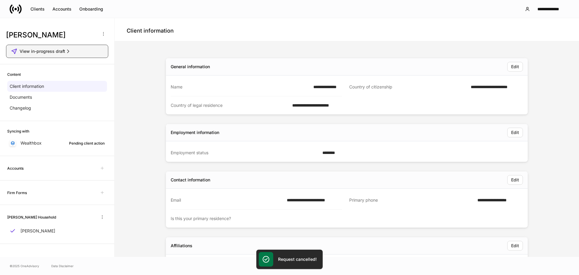
click at [47, 51] on span "View in-progress draft" at bounding box center [43, 51] width 46 height 6
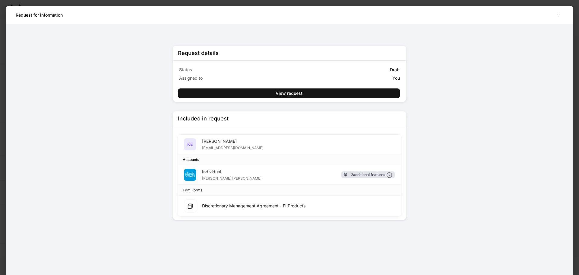
click at [346, 176] on icon at bounding box center [346, 175] width 6 height 6
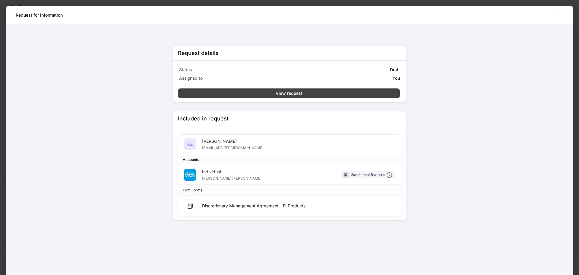
click at [281, 91] on div "View request" at bounding box center [289, 93] width 27 height 6
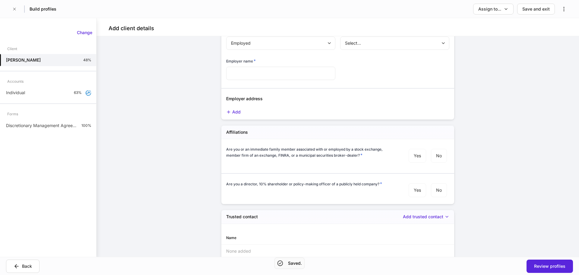
scroll to position [688, 0]
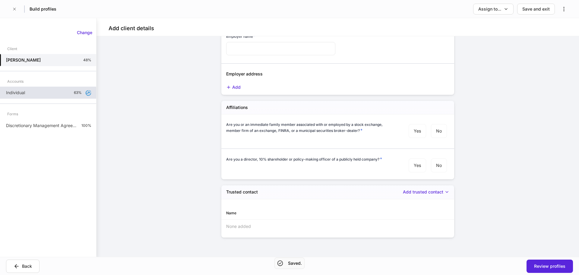
click at [58, 93] on div "Individual 63%" at bounding box center [48, 93] width 96 height 12
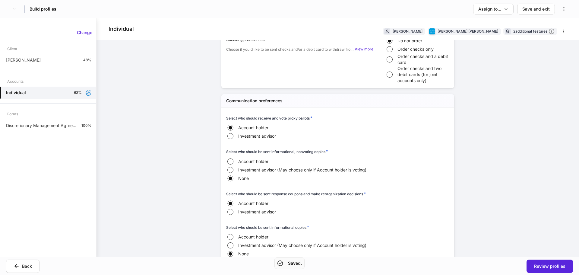
scroll to position [483, 0]
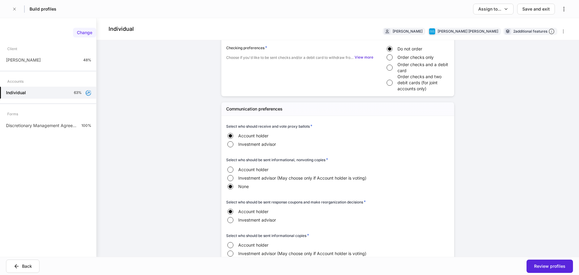
click at [83, 32] on div "Change" at bounding box center [84, 33] width 15 height 6
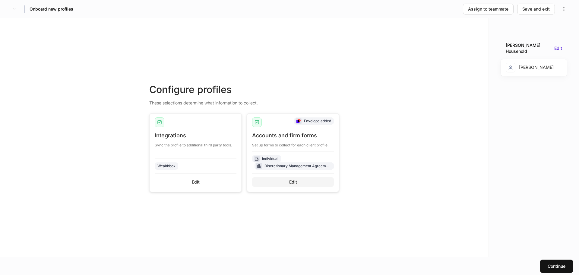
click at [295, 180] on div "Edit" at bounding box center [293, 182] width 8 height 6
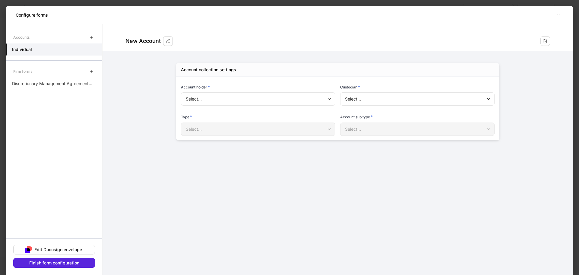
type input "**********"
type input "******"
type input "**********"
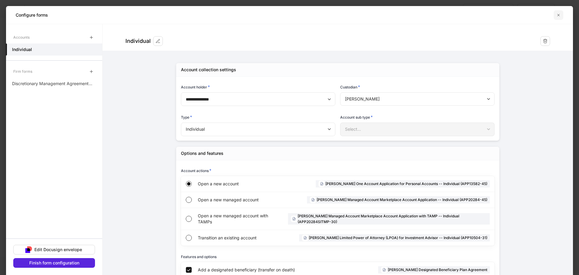
click at [560, 12] on button "button" at bounding box center [559, 15] width 10 height 10
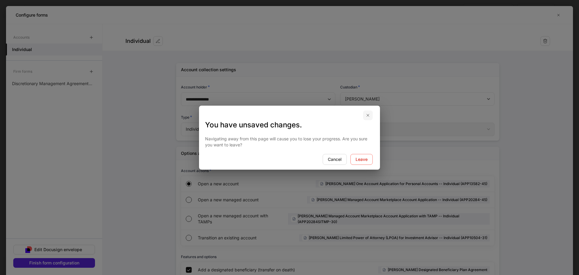
click at [368, 115] on icon "button" at bounding box center [368, 115] width 2 height 2
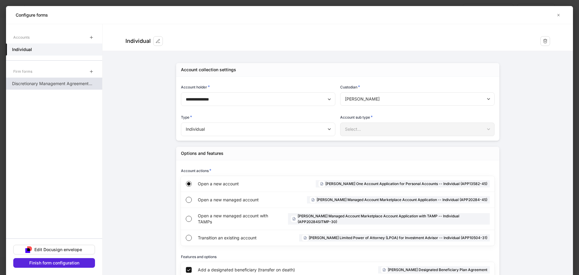
click at [57, 87] on div "Discretionary Management Agreement - FI Products" at bounding box center [54, 84] width 96 height 12
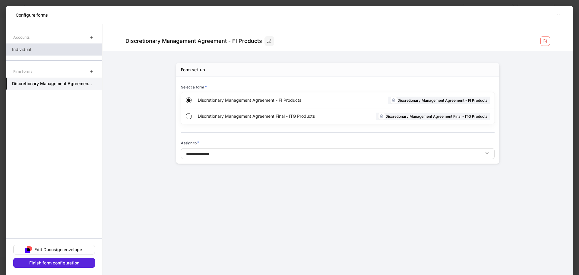
click at [48, 49] on div "Individual" at bounding box center [54, 49] width 96 height 12
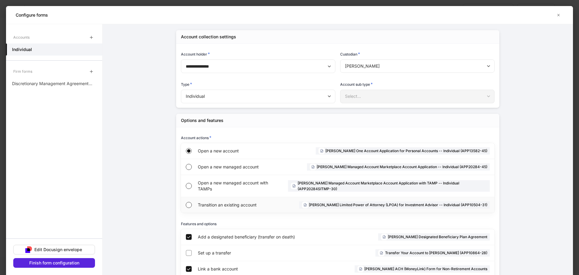
scroll to position [83, 0]
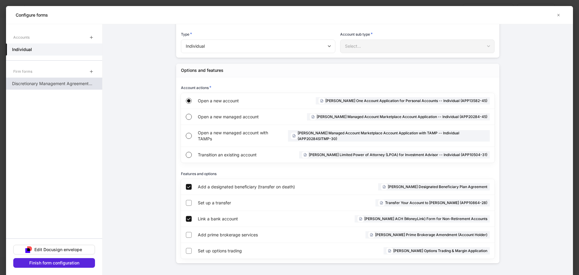
click at [65, 87] on div "Discretionary Management Agreement - FI Products" at bounding box center [54, 84] width 96 height 12
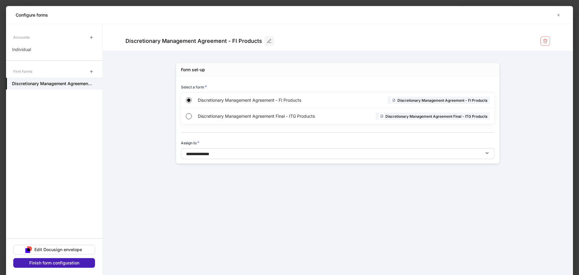
click at [56, 263] on div "Finish form configuration" at bounding box center [54, 263] width 50 height 6
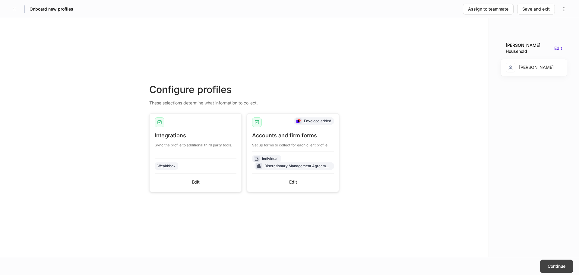
click at [561, 261] on button "Continue" at bounding box center [556, 265] width 33 height 13
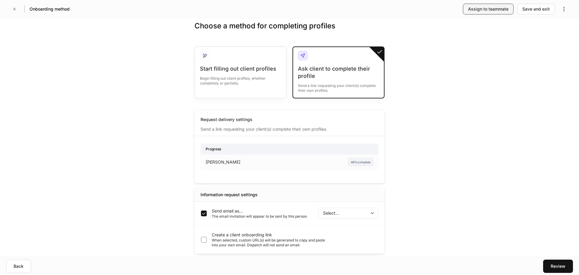
click at [500, 8] on div "Assign to teammate" at bounding box center [488, 9] width 40 height 6
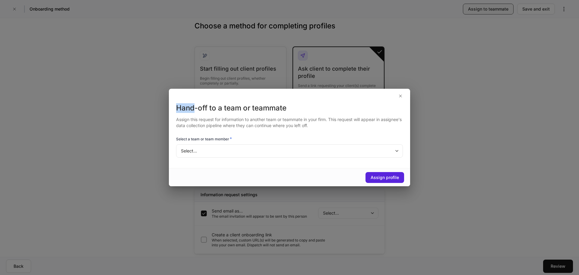
click at [500, 8] on div "Hand-off to a team or teammate Assign this request for information to another t…" at bounding box center [289, 137] width 579 height 275
click at [400, 96] on icon "button" at bounding box center [400, 96] width 2 height 2
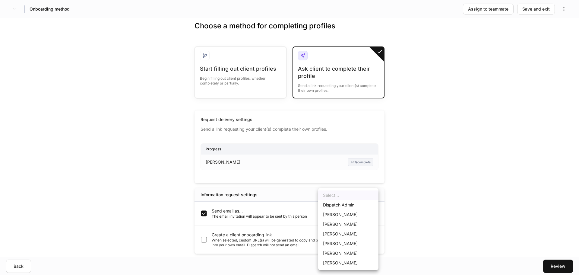
click at [349, 212] on body "Onboarding method Assign to teammate Save and exit Choose a method for completi…" at bounding box center [289, 137] width 579 height 275
click at [349, 207] on li "Dispatch Admin" at bounding box center [348, 205] width 60 height 10
type input "******"
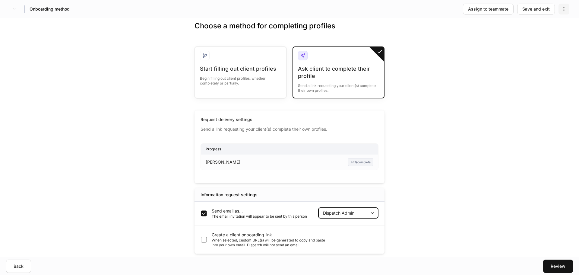
click at [563, 7] on icon "button" at bounding box center [564, 9] width 6 height 6
click at [507, 58] on div at bounding box center [289, 137] width 579 height 275
click at [330, 97] on div "Ask client to complete their profile Send a link requesting your client(s) comp…" at bounding box center [338, 81] width 81 height 33
click at [560, 263] on div "Review" at bounding box center [558, 266] width 15 height 6
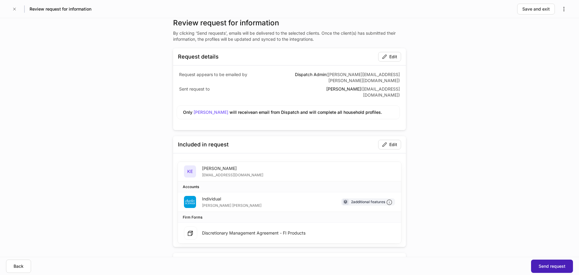
click at [562, 262] on button "Send request" at bounding box center [552, 265] width 42 height 13
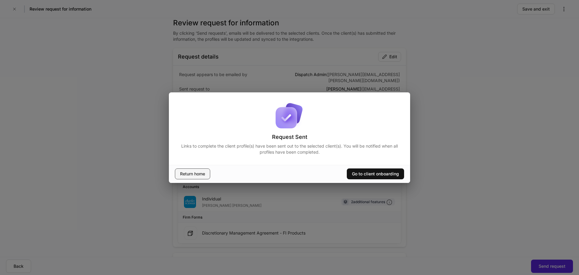
drag, startPoint x: 189, startPoint y: 172, endPoint x: 182, endPoint y: 173, distance: 7.2
click at [182, 173] on div "Return home" at bounding box center [192, 174] width 25 height 6
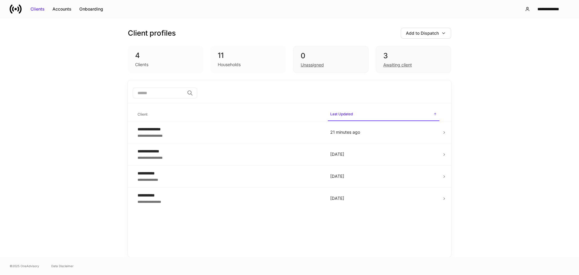
click at [89, 27] on div "**********" at bounding box center [289, 137] width 579 height 239
